Goal: Task Accomplishment & Management: Manage account settings

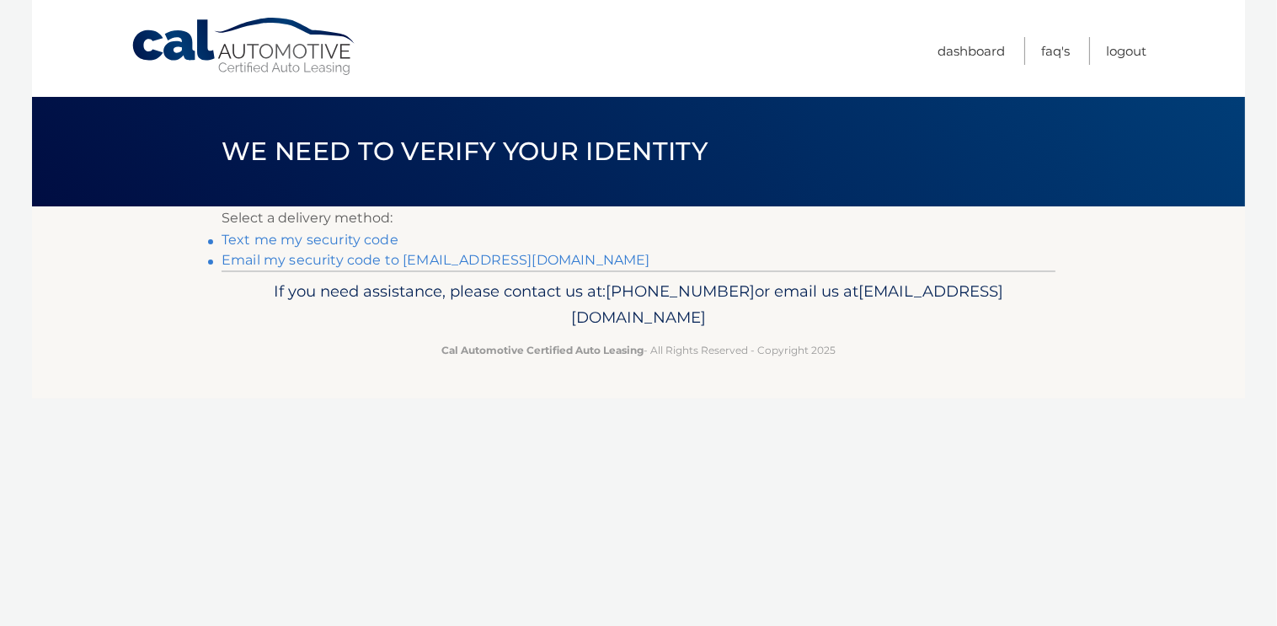
click at [339, 241] on link "Text me my security code" at bounding box center [309, 240] width 177 height 16
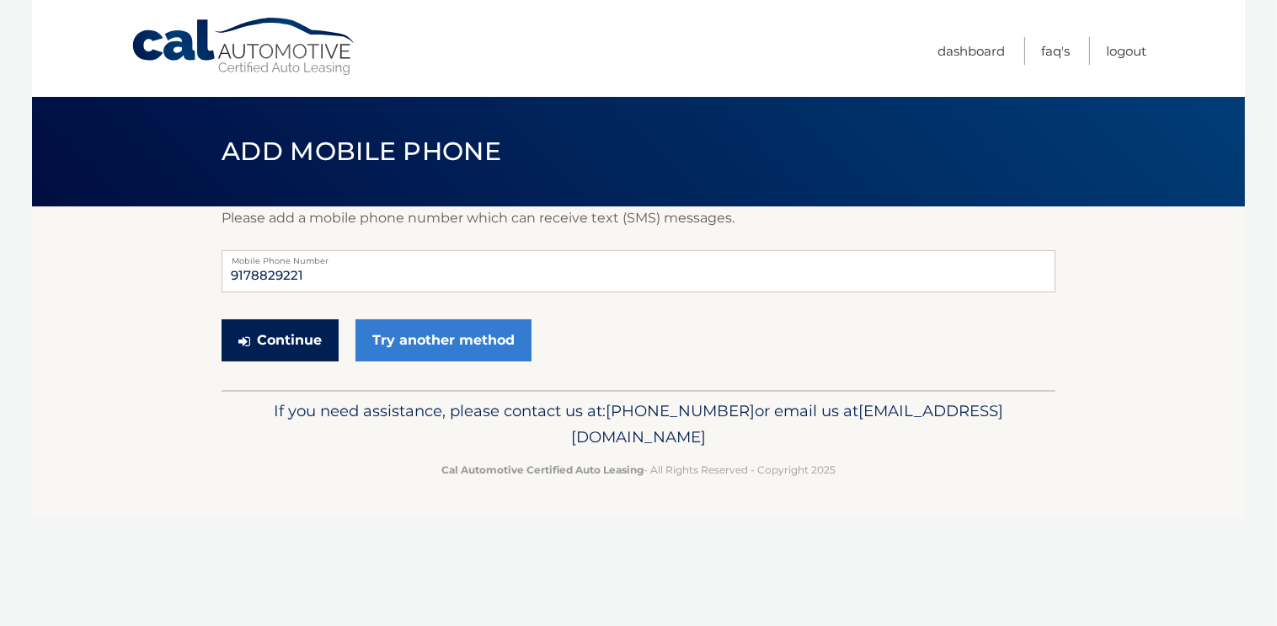
click at [301, 341] on button "Continue" at bounding box center [279, 340] width 117 height 42
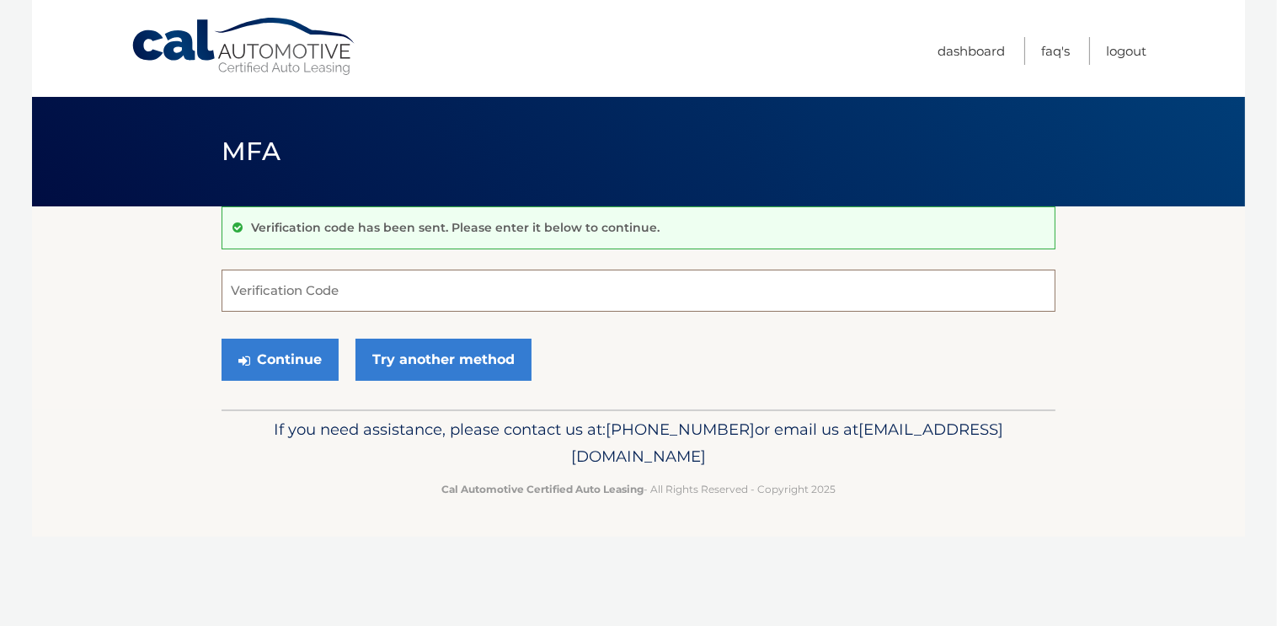
click at [299, 296] on input "Verification Code" at bounding box center [638, 290] width 834 height 42
type input "532507"
click at [282, 360] on button "Continue" at bounding box center [279, 360] width 117 height 42
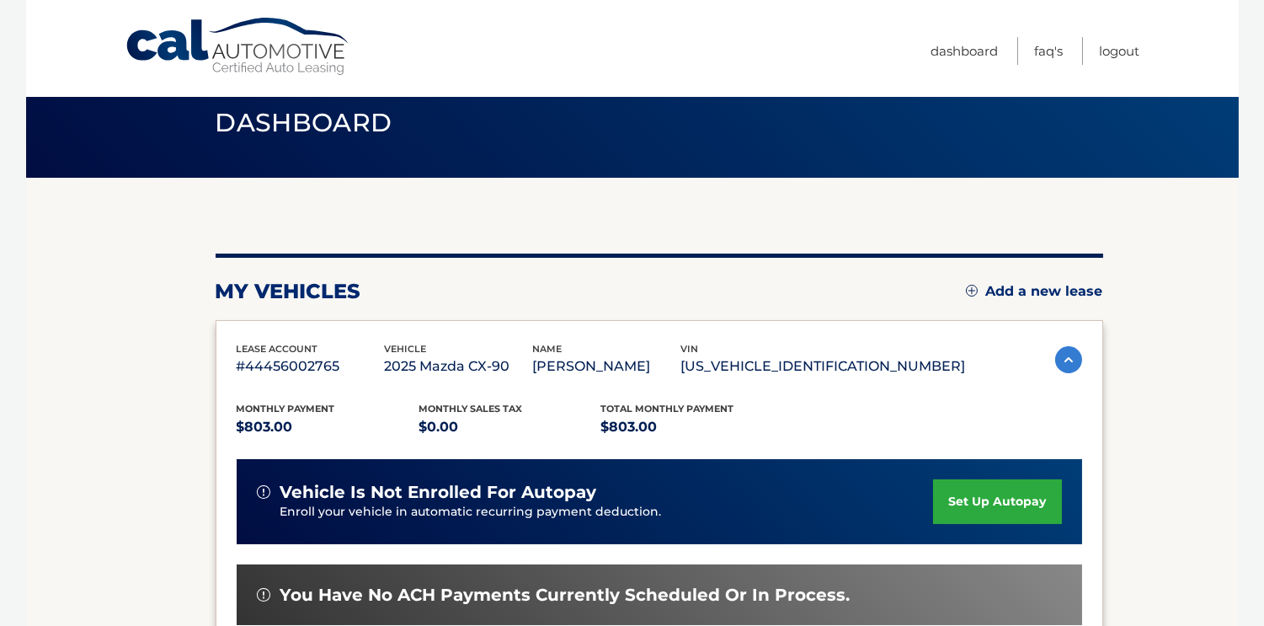
scroll to position [93, 0]
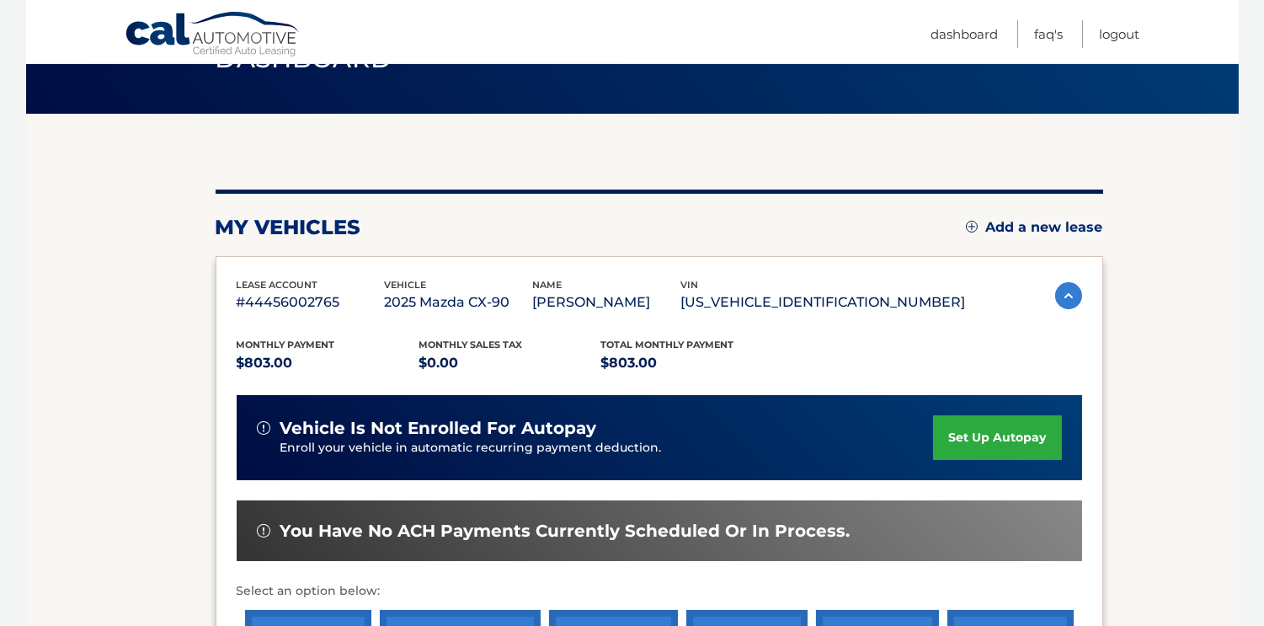
click at [992, 441] on link "set up autopay" at bounding box center [997, 437] width 128 height 45
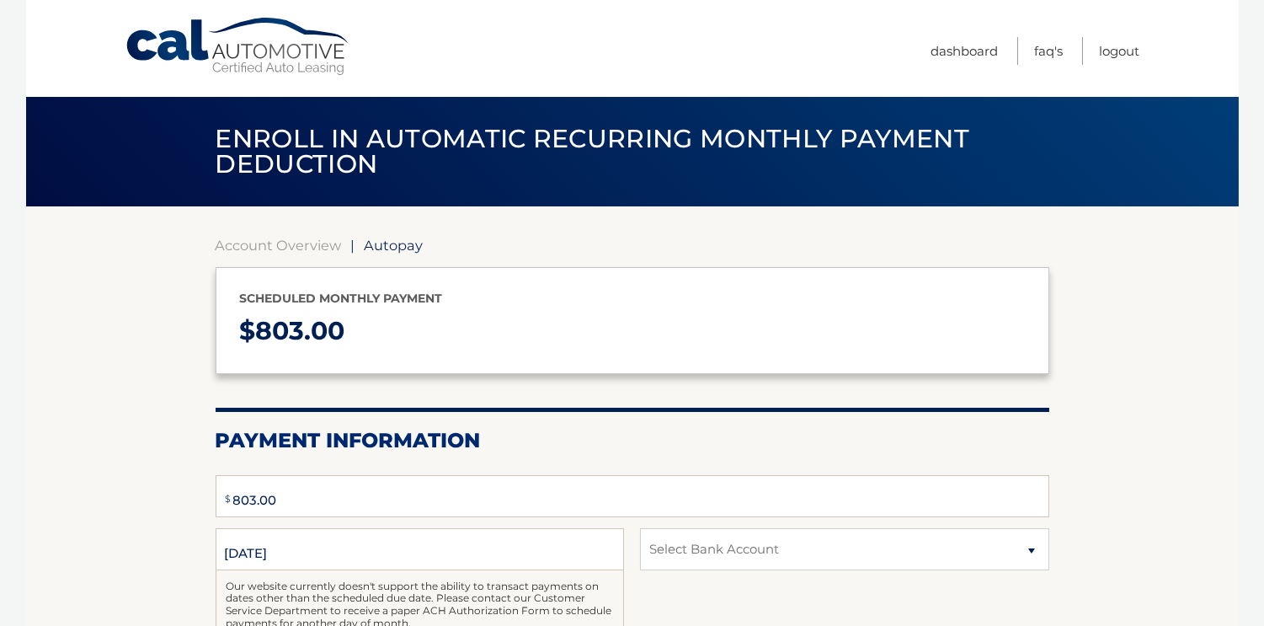
type input "803"
select select "MzRjMDYwMzEtNWI5OC00NzY1LTg0ZjYtZmQxNjE5Y2FkNmVm"
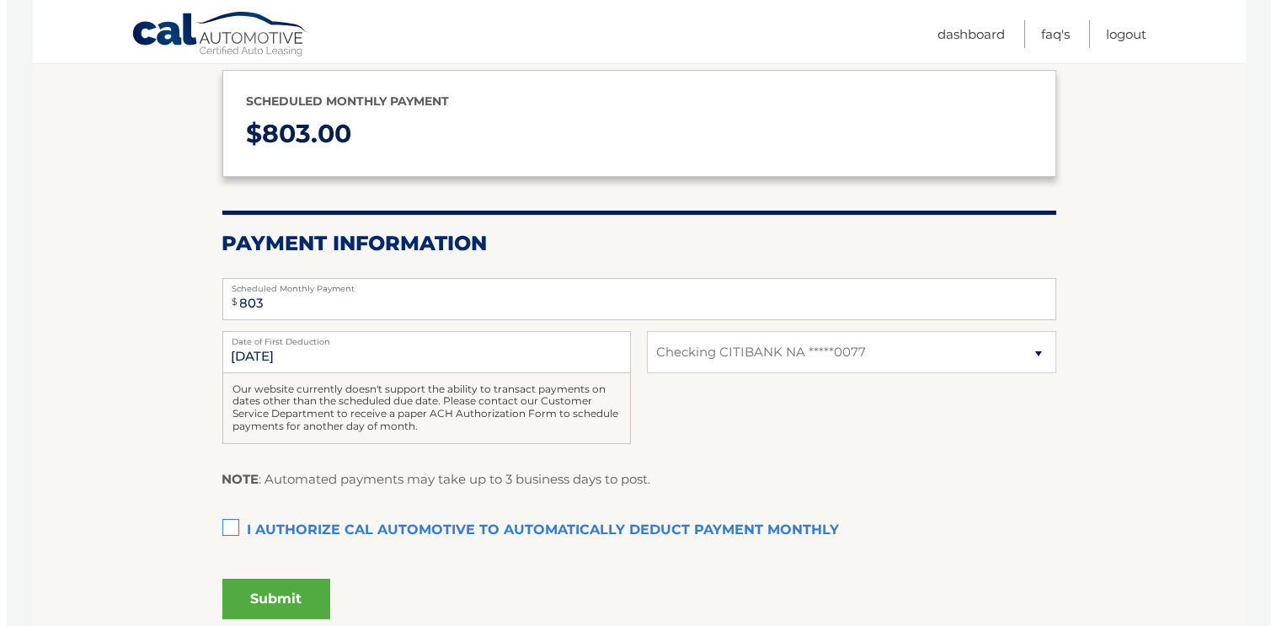
scroll to position [200, 0]
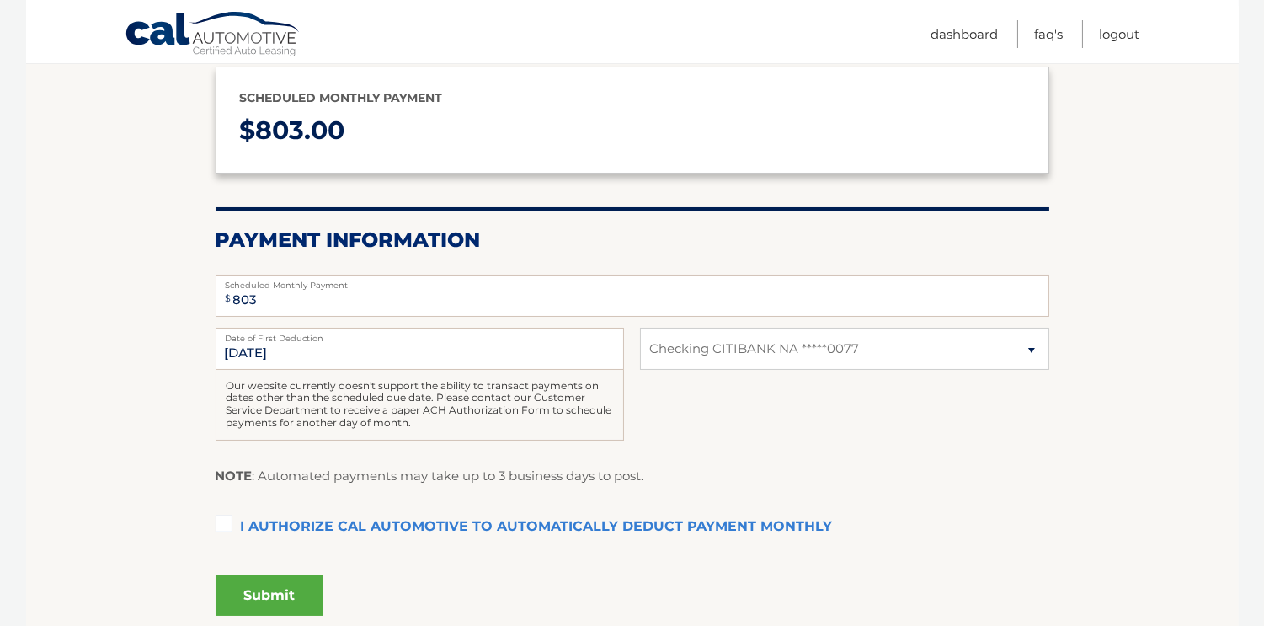
click at [220, 523] on label "I authorize cal automotive to automatically deduct payment monthly This checkbo…" at bounding box center [633, 527] width 834 height 34
click at [0, 0] on input "I authorize cal automotive to automatically deduct payment monthly This checkbo…" at bounding box center [0, 0] width 0 height 0
click at [279, 596] on button "Submit" at bounding box center [270, 595] width 108 height 40
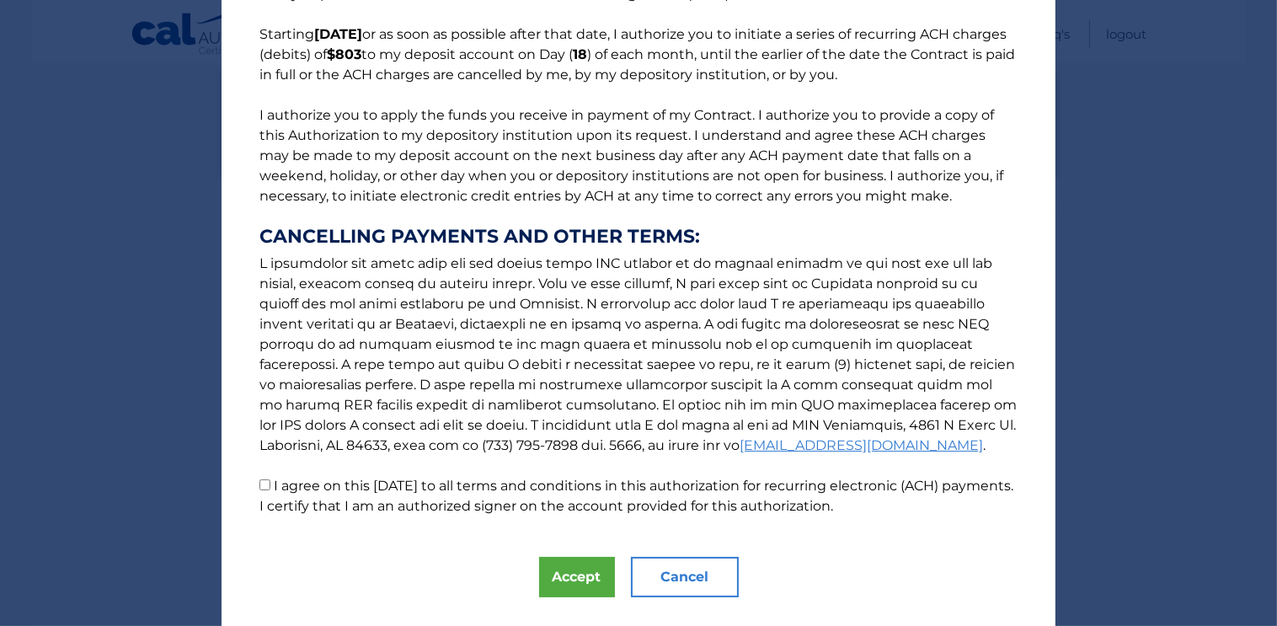
scroll to position [170, 0]
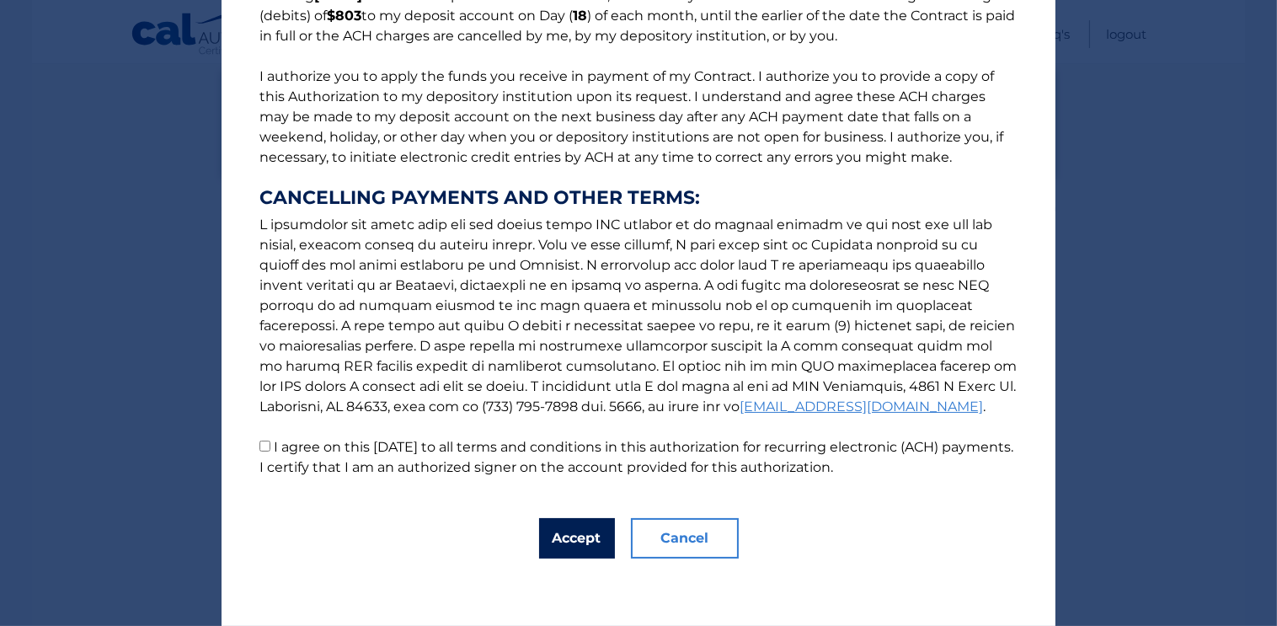
click at [554, 532] on button "Accept" at bounding box center [577, 538] width 76 height 40
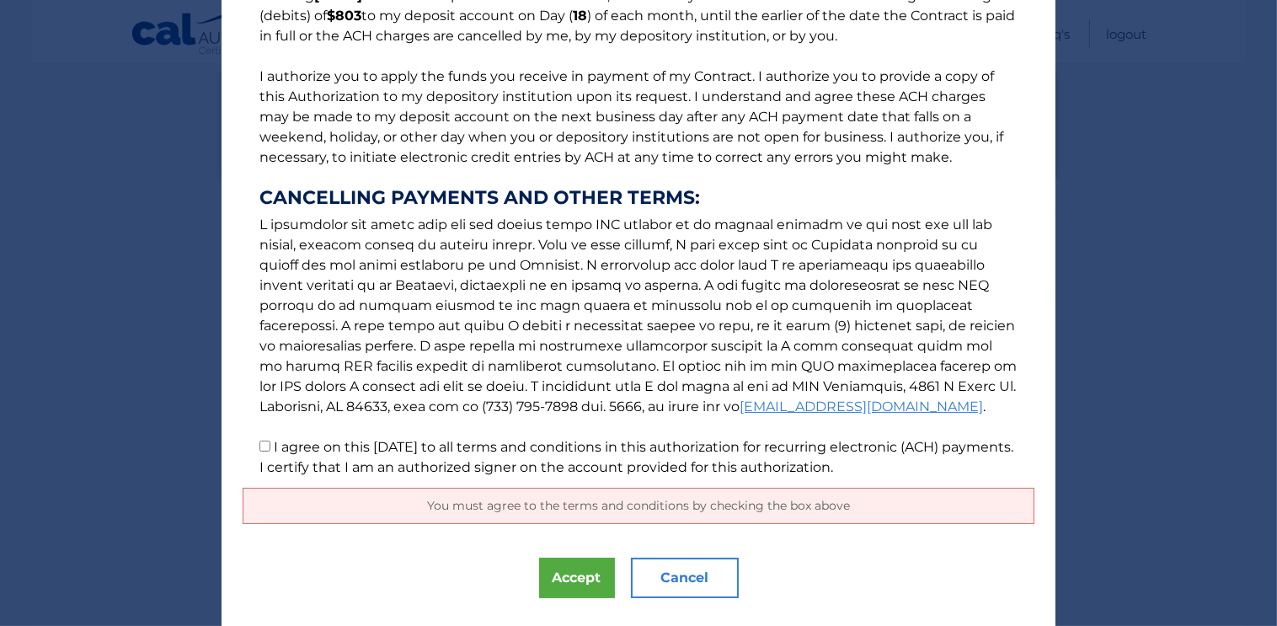
click at [259, 444] on input "I agree on this 10/08/2025 to all terms and conditions in this authorization fo…" at bounding box center [264, 445] width 11 height 11
checkbox input "true"
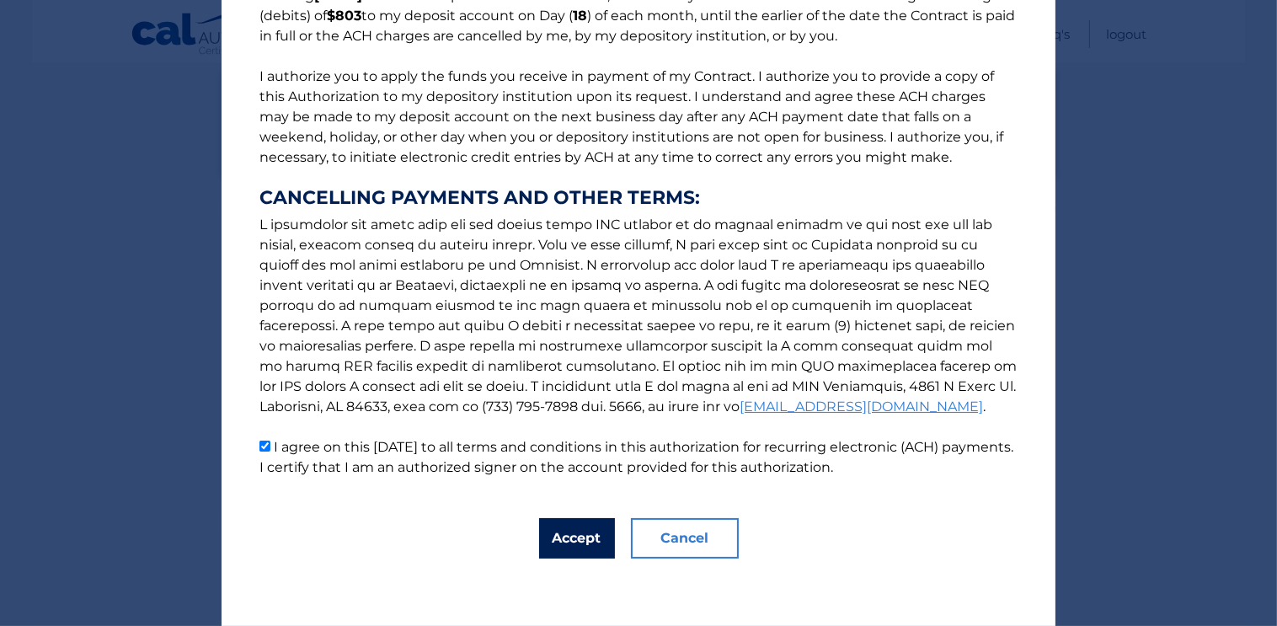
click at [559, 550] on button "Accept" at bounding box center [577, 538] width 76 height 40
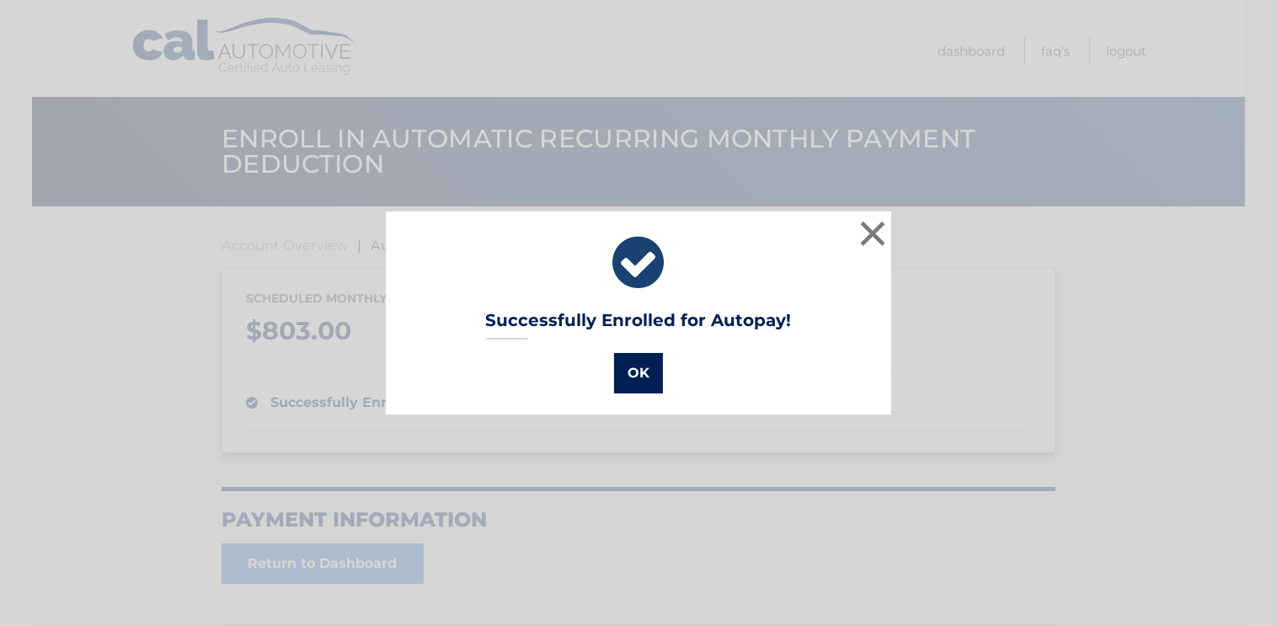
click at [647, 371] on button "OK" at bounding box center [638, 373] width 49 height 40
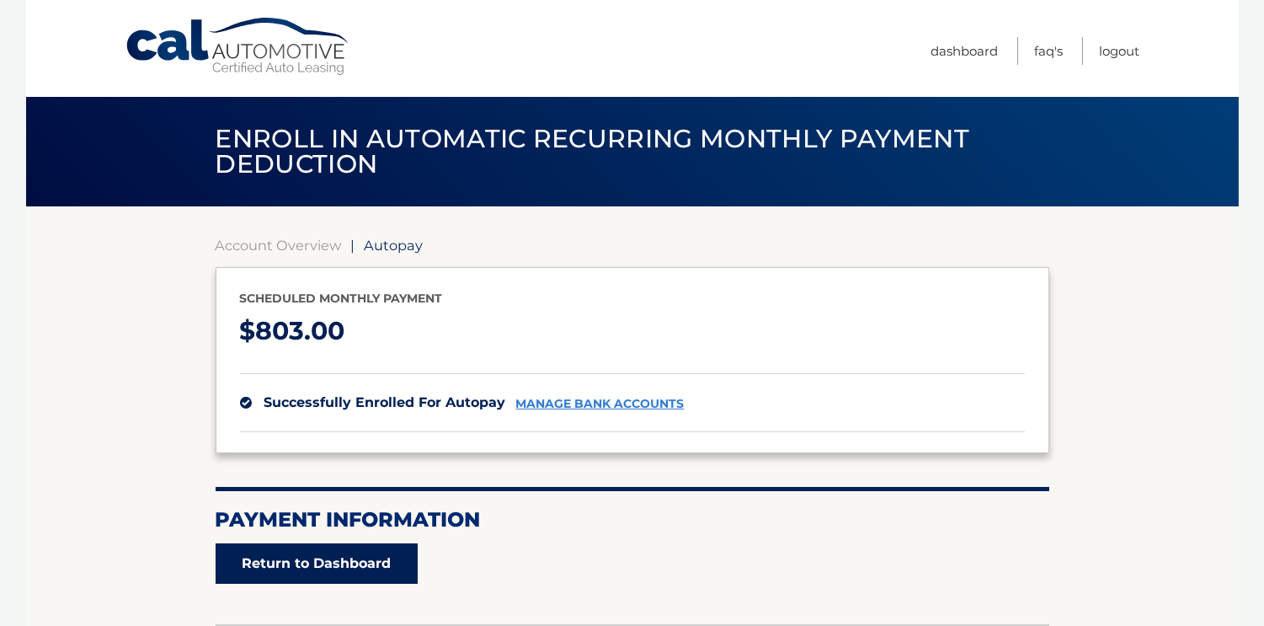
click at [336, 557] on link "Return to Dashboard" at bounding box center [317, 563] width 202 height 40
